Goal: Task Accomplishment & Management: Manage account settings

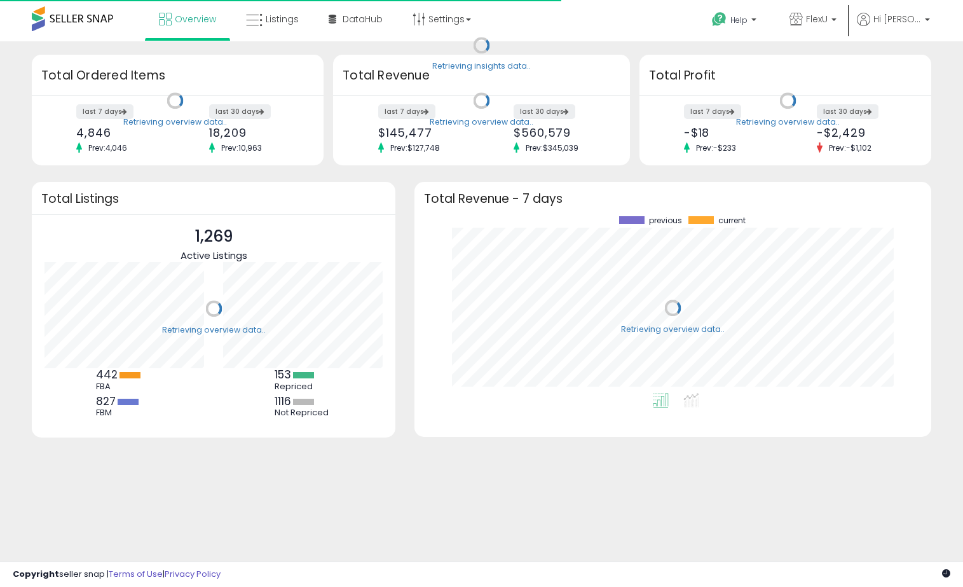
scroll to position [177, 492]
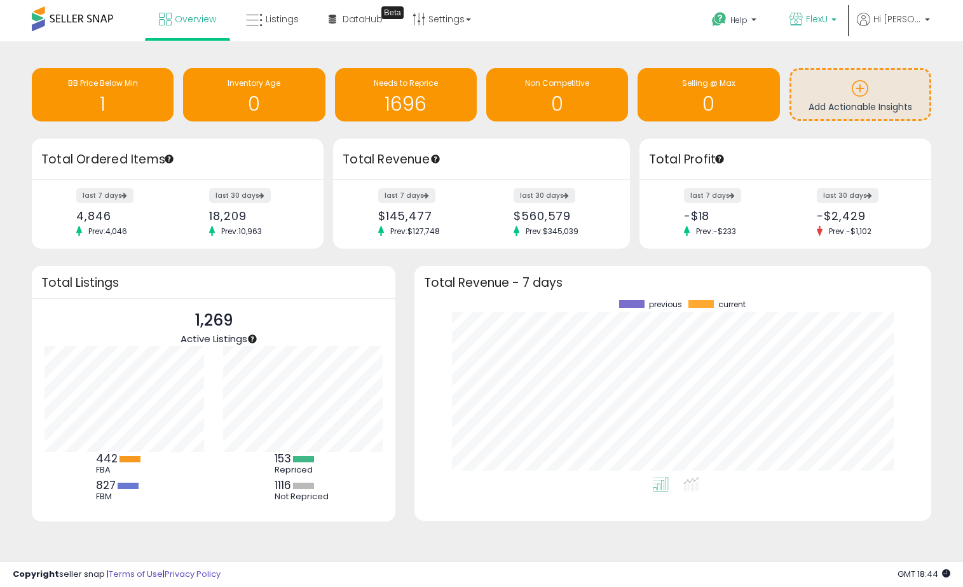
click at [803, 21] on icon at bounding box center [796, 19] width 13 height 13
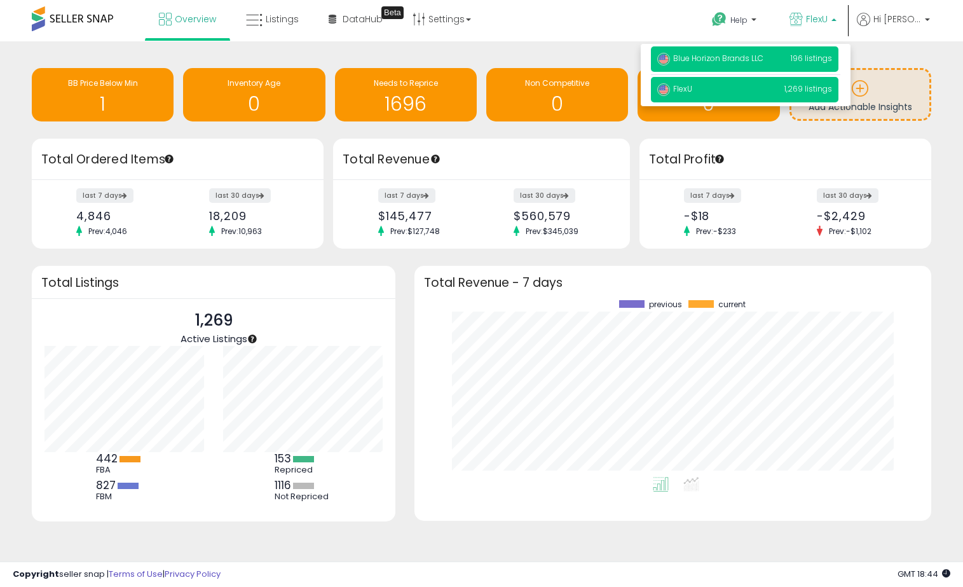
click at [715, 51] on p "Blue Horizon Brands LLC 196 listings" at bounding box center [745, 58] width 188 height 25
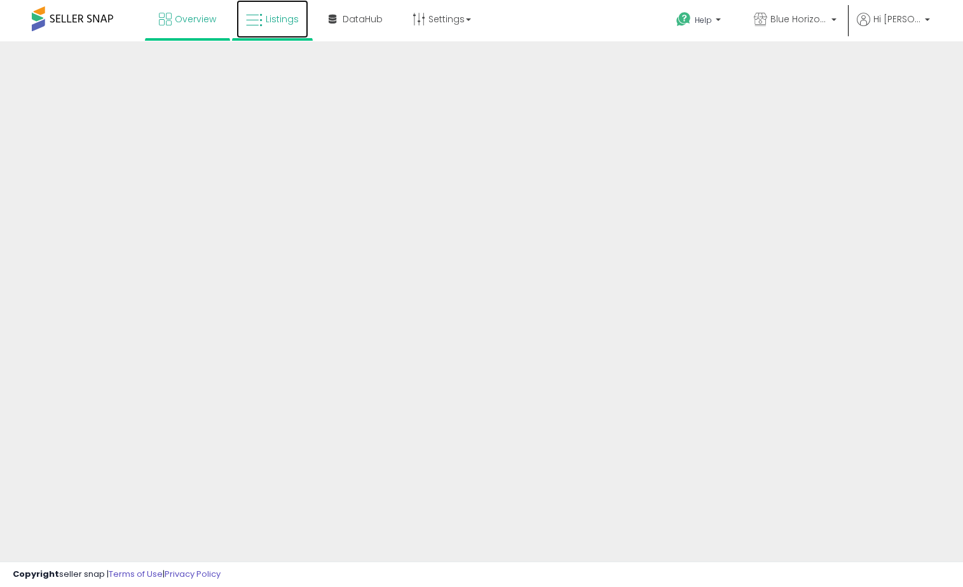
click at [266, 23] on span "Listings" at bounding box center [282, 19] width 33 height 13
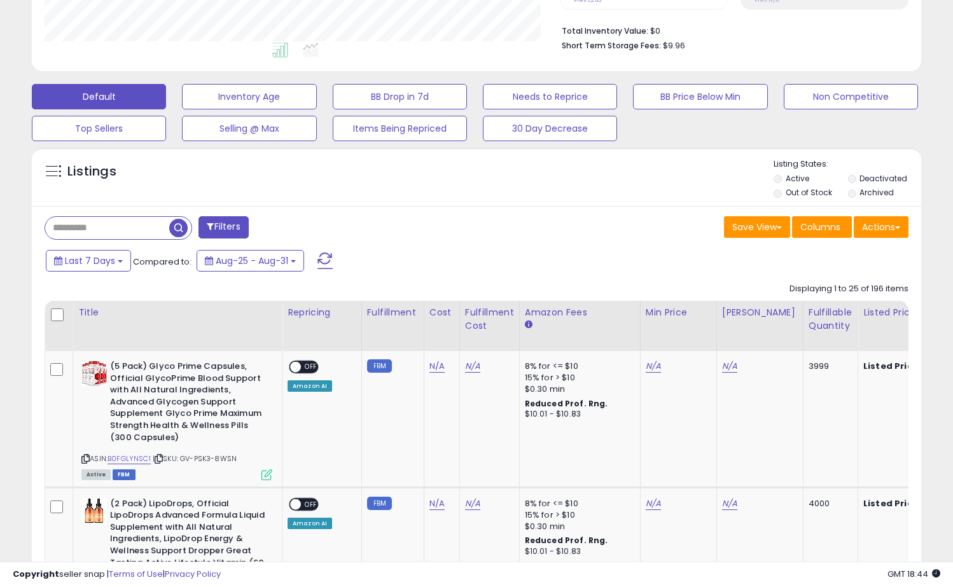
scroll to position [318, 0]
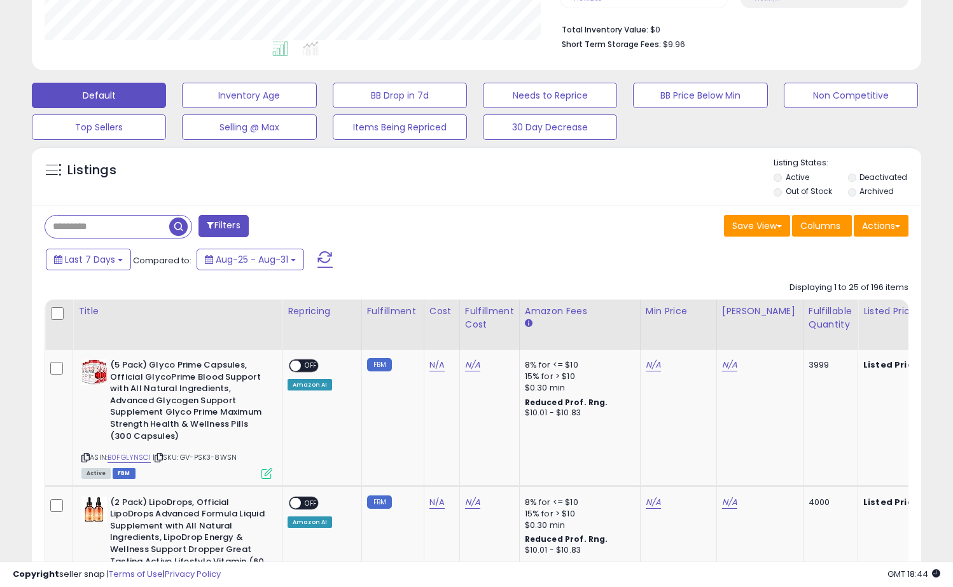
click at [140, 224] on input "text" at bounding box center [107, 227] width 124 height 22
type input "********"
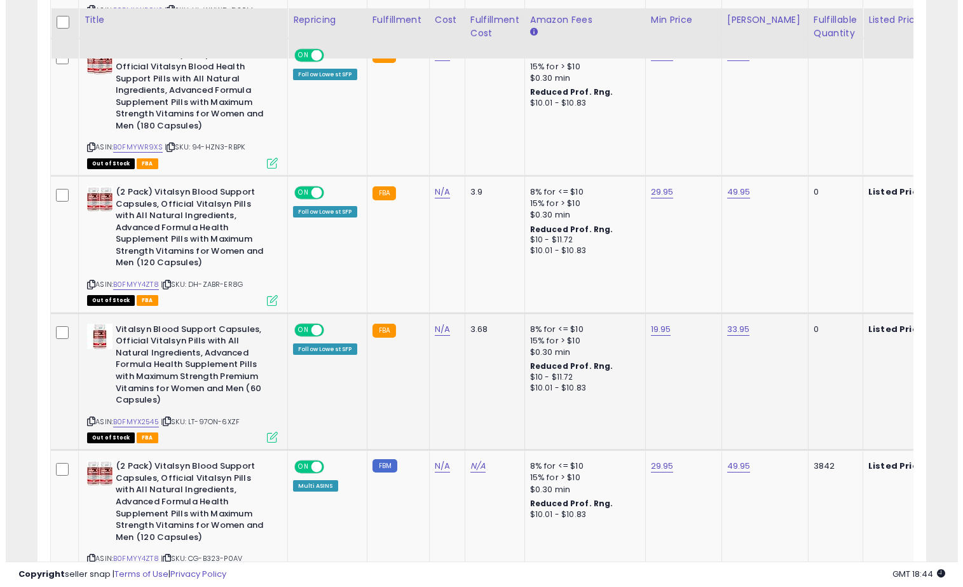
scroll to position [966, 0]
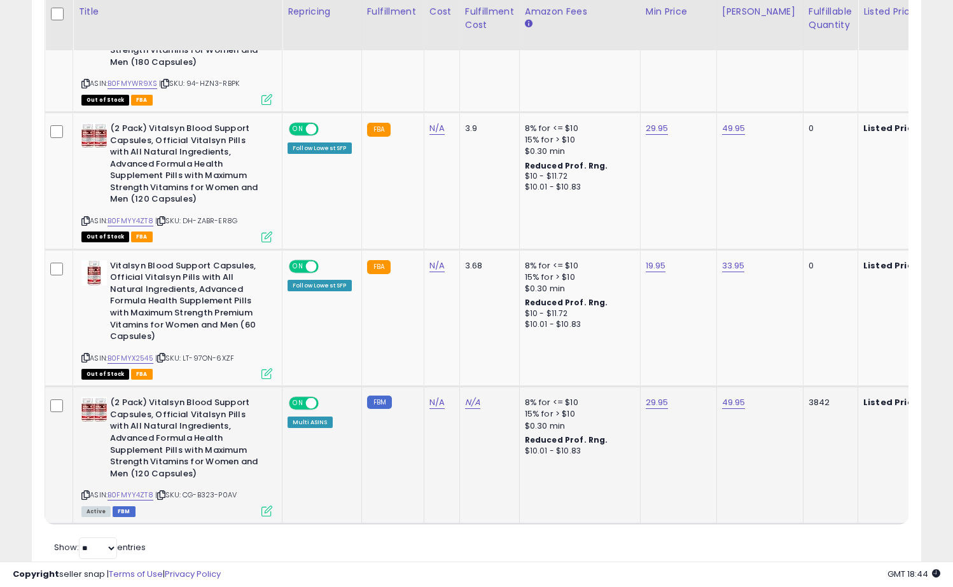
click at [266, 506] on icon at bounding box center [266, 511] width 11 height 11
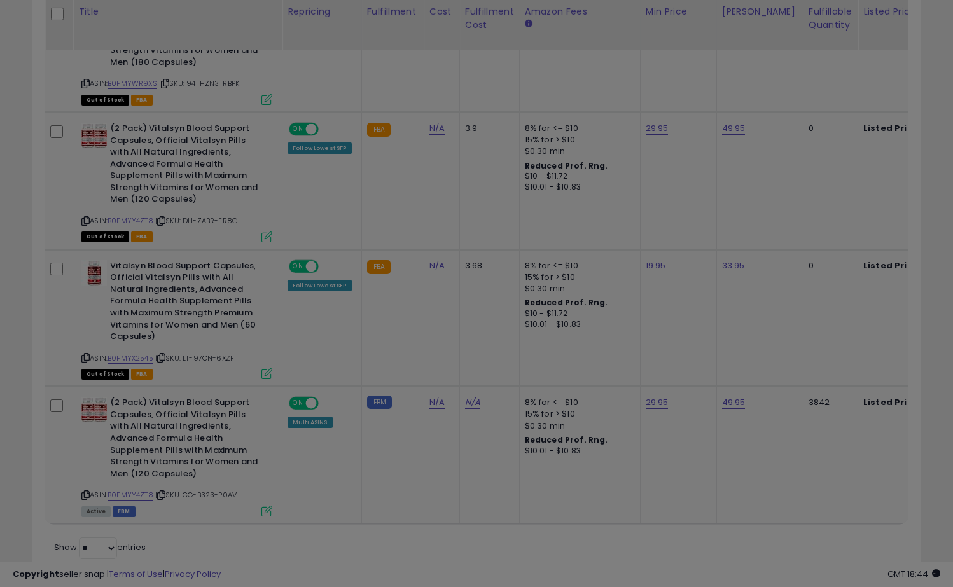
scroll to position [261, 521]
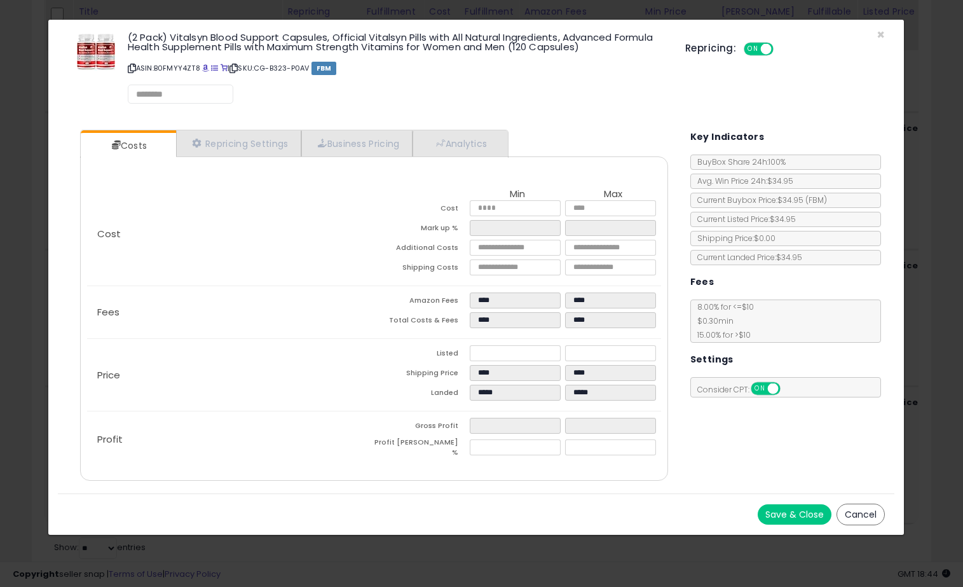
select select "**********"
click at [253, 147] on link "Repricing Settings" at bounding box center [239, 144] width 126 height 26
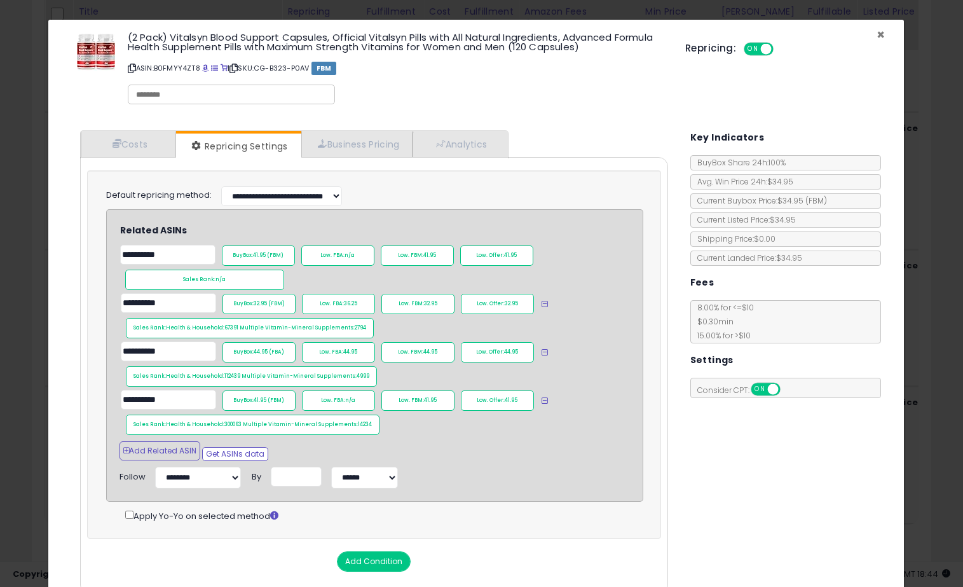
click at [877, 33] on span "×" at bounding box center [881, 34] width 8 height 18
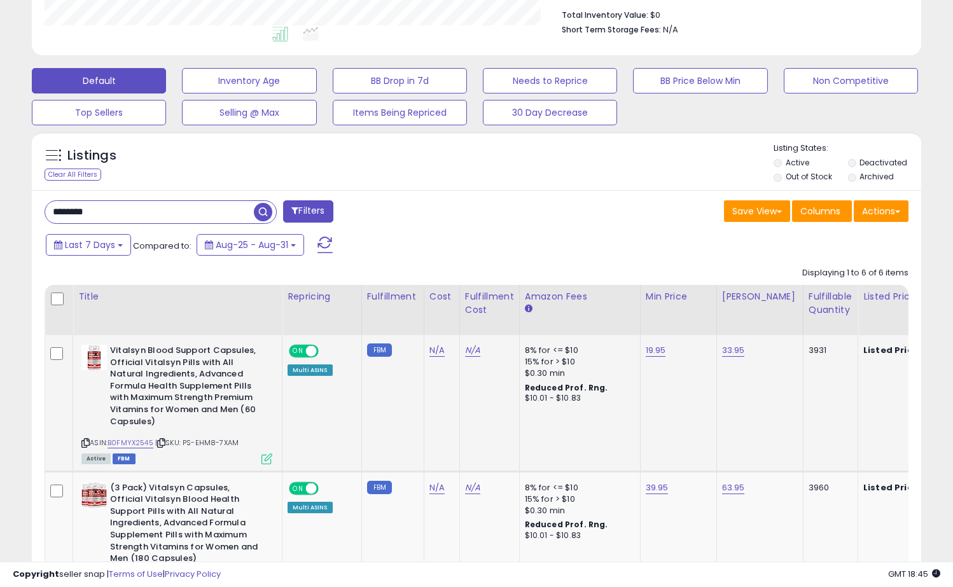
scroll to position [330, 0]
